Goal: Obtain resource: Download file/media

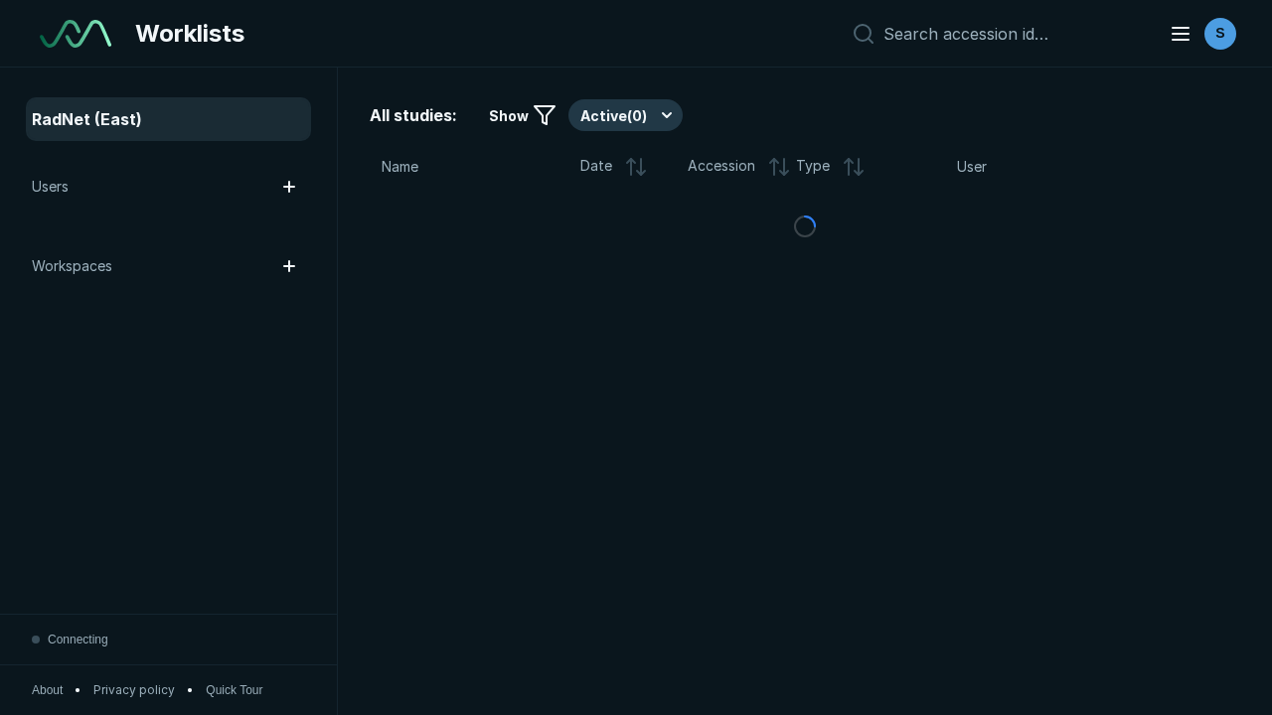
scroll to position [5427, 8277]
